Goal: Transaction & Acquisition: Purchase product/service

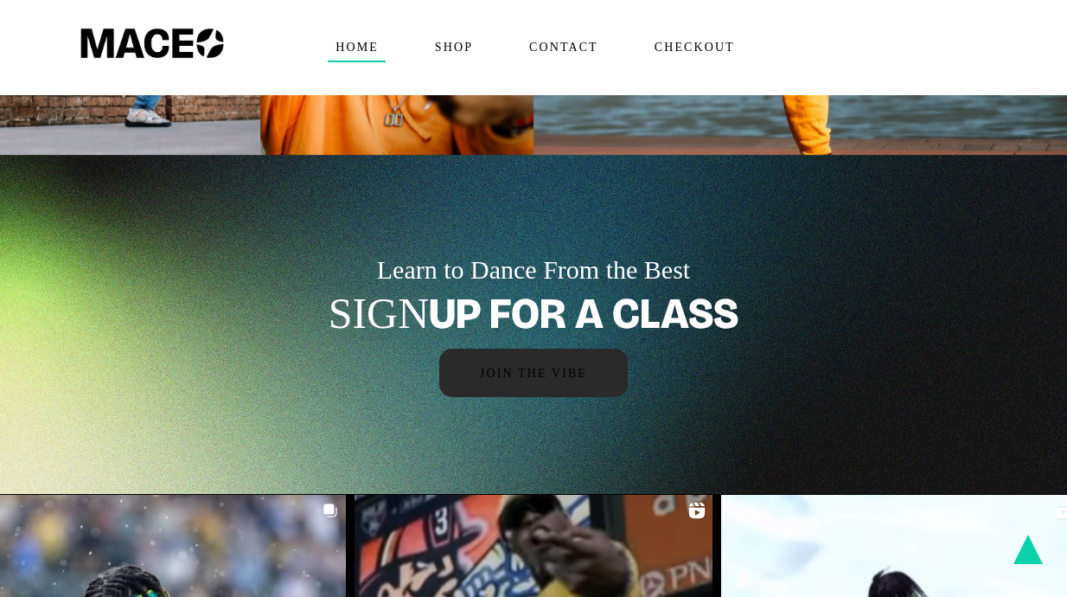
scroll to position [1939, 0]
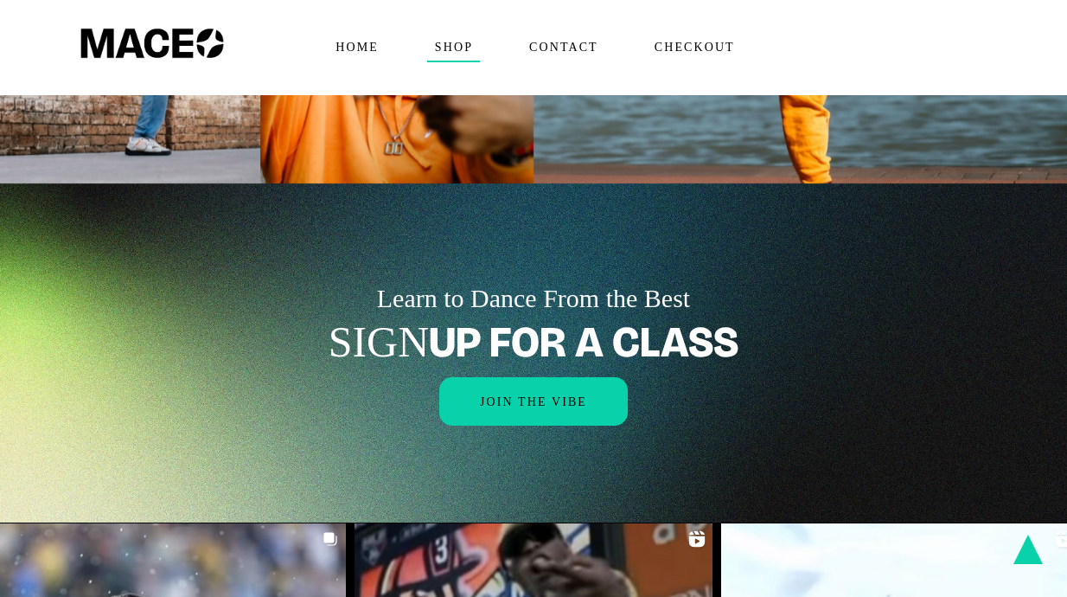
click at [458, 48] on span "Shop" at bounding box center [453, 48] width 53 height 28
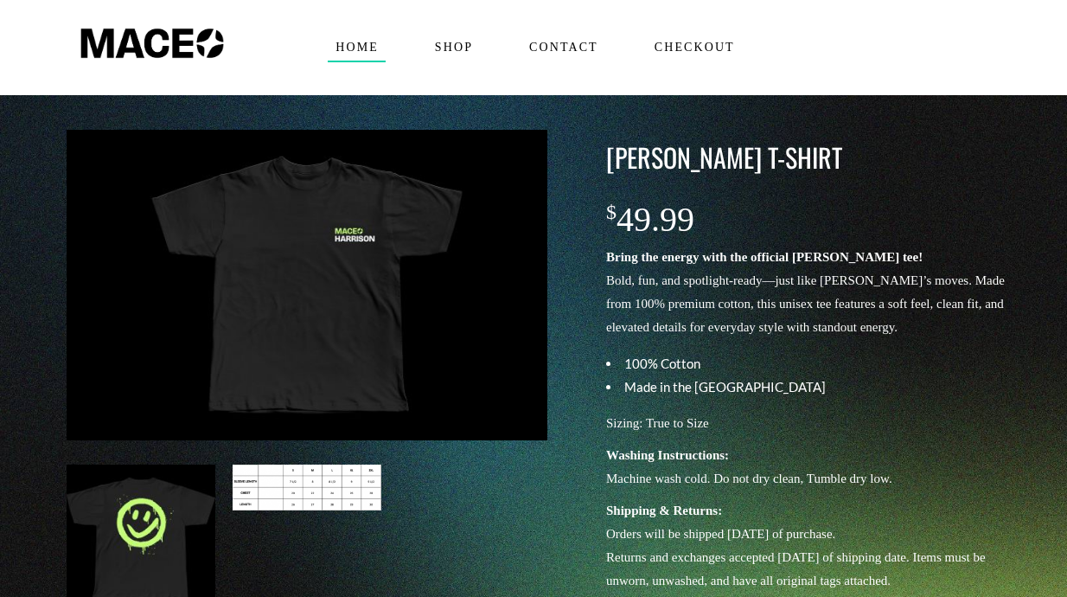
click at [356, 48] on span "Home" at bounding box center [357, 48] width 58 height 28
